Goal: Information Seeking & Learning: Learn about a topic

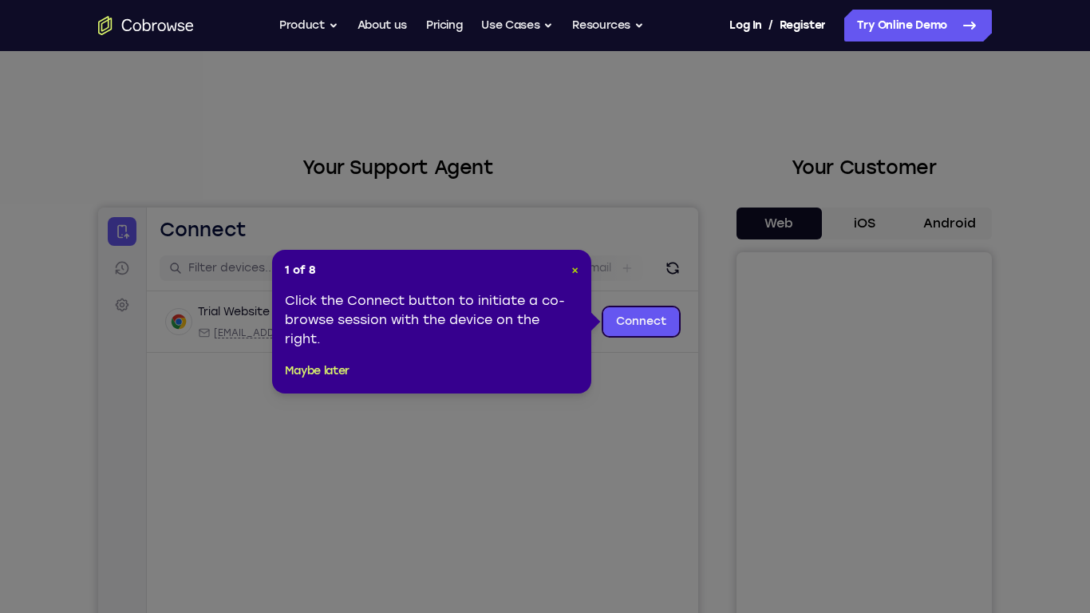
click at [575, 275] on span "×" at bounding box center [574, 270] width 7 height 14
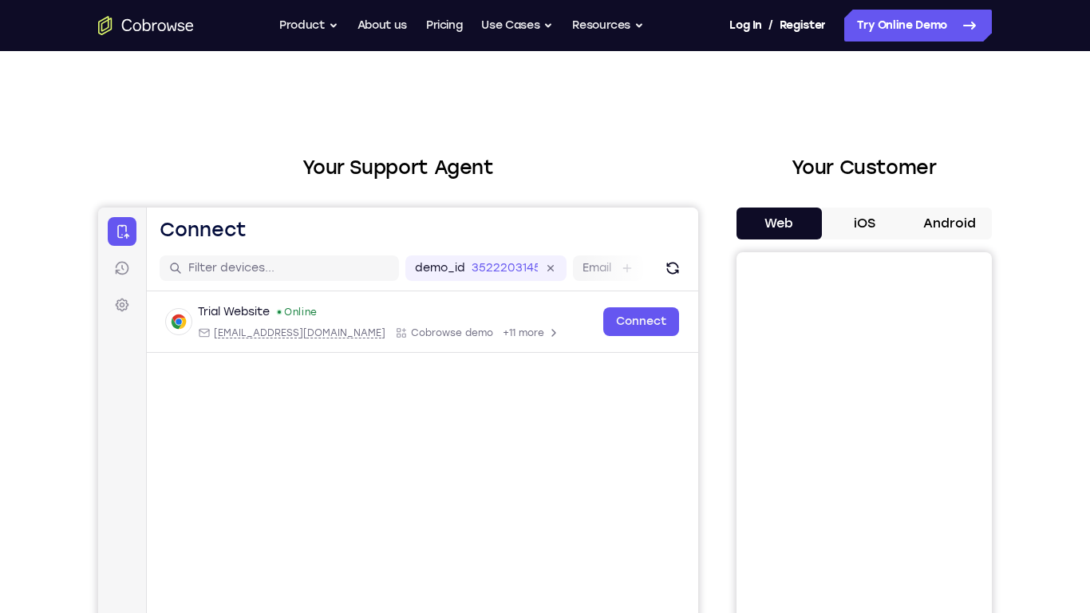
click at [961, 233] on button "Android" at bounding box center [949, 224] width 85 height 32
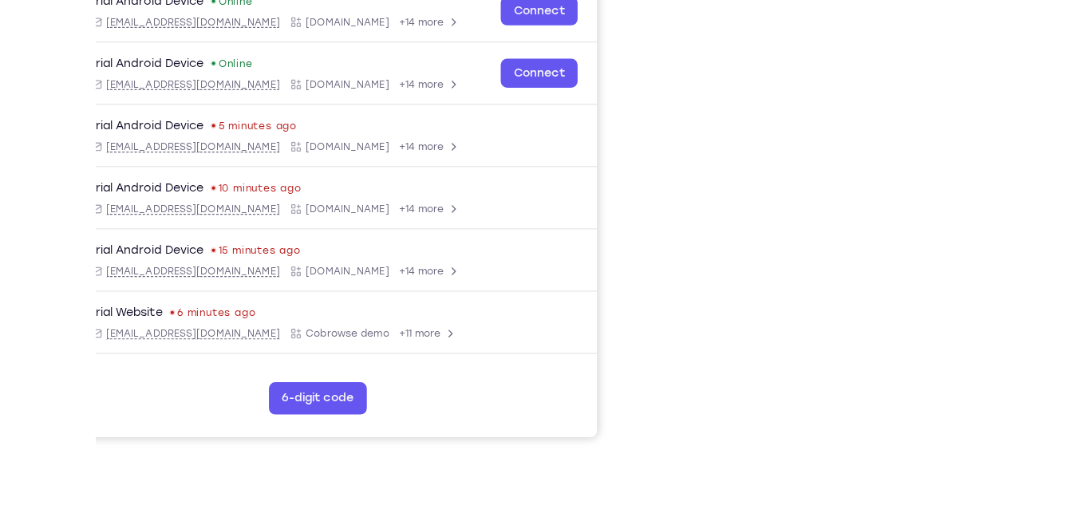
scroll to position [200, 0]
